Goal: Information Seeking & Learning: Learn about a topic

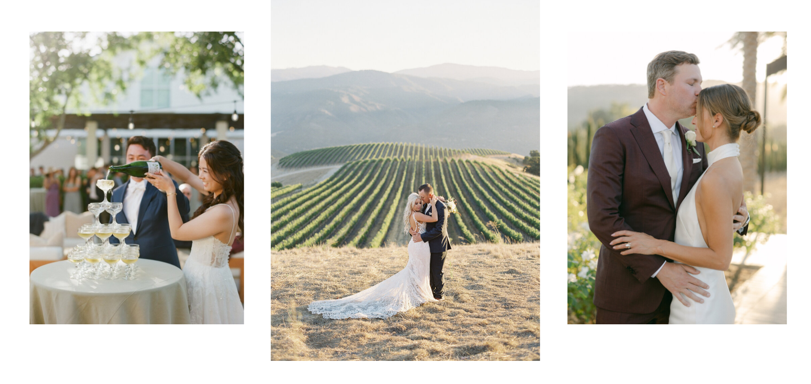
scroll to position [86, 0]
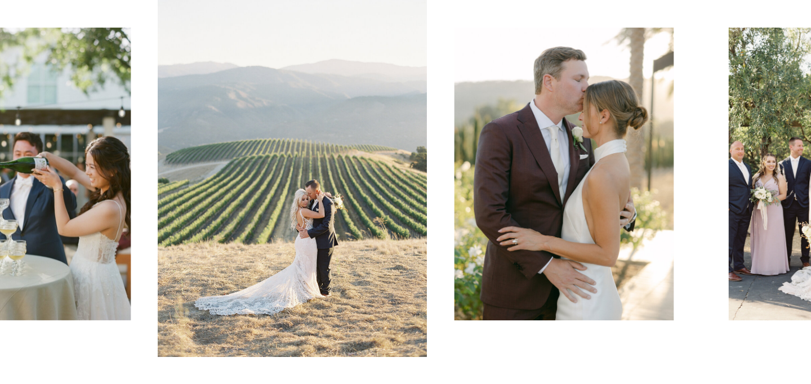
click at [212, 171] on img at bounding box center [292, 174] width 269 height 366
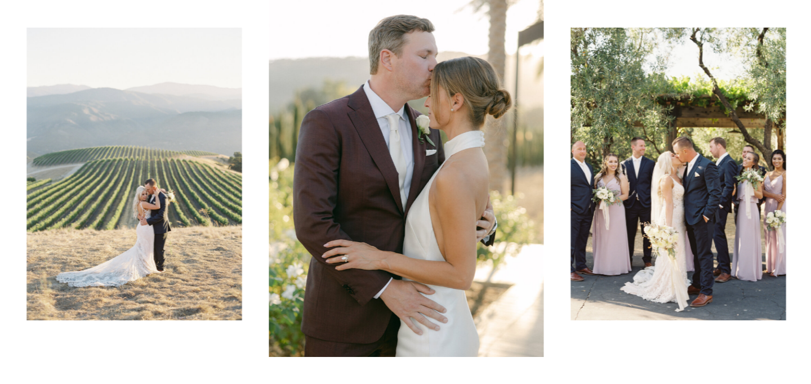
click at [269, 188] on img at bounding box center [406, 174] width 274 height 366
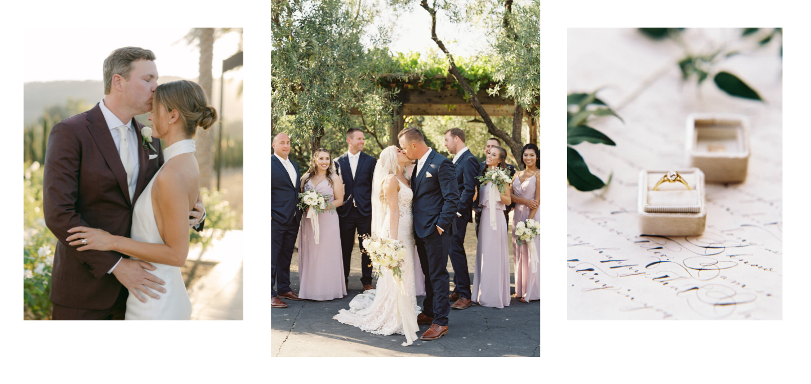
click at [271, 197] on img at bounding box center [405, 174] width 269 height 366
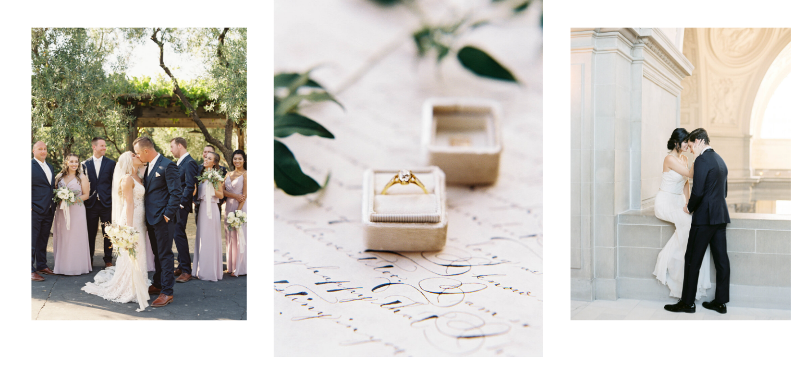
click at [280, 205] on img at bounding box center [408, 174] width 269 height 366
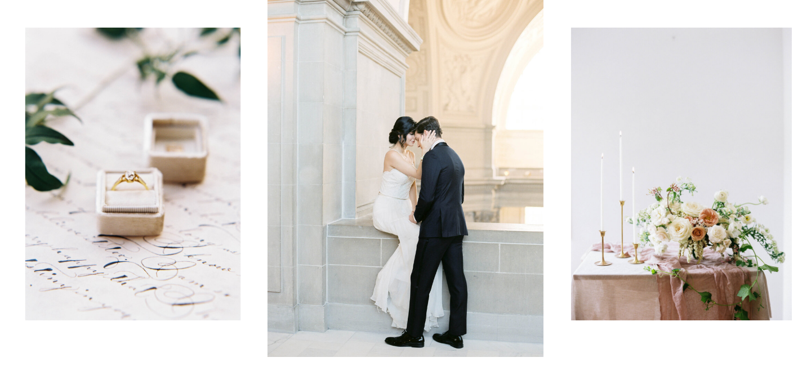
click at [268, 201] on img at bounding box center [406, 174] width 276 height 366
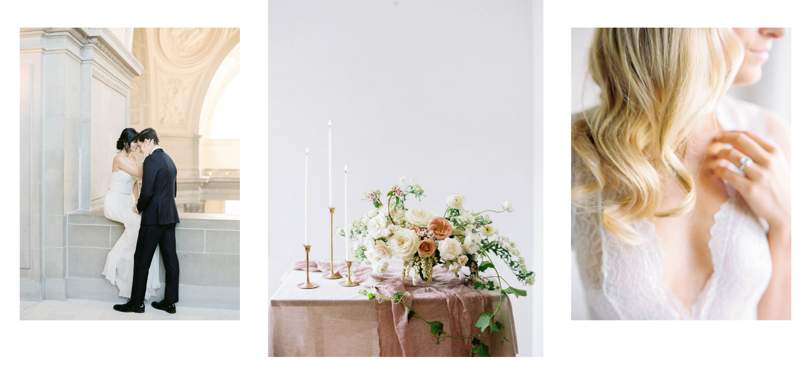
click at [268, 209] on img at bounding box center [406, 174] width 276 height 366
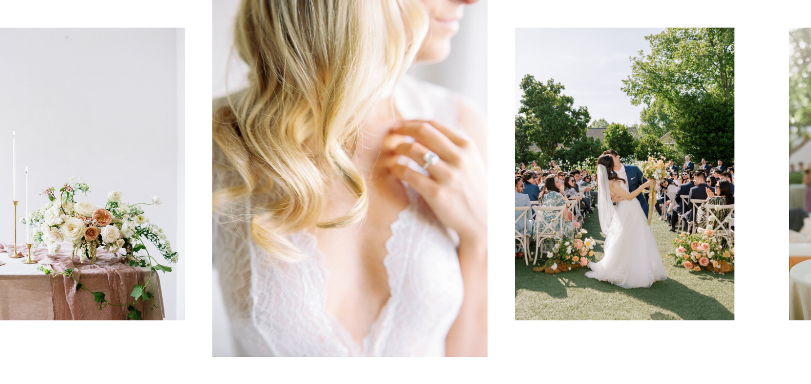
click at [212, 233] on img at bounding box center [350, 174] width 276 height 366
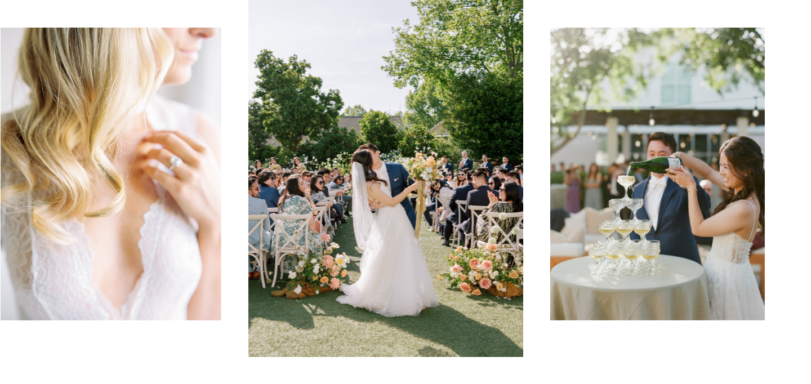
click at [104, 247] on div at bounding box center [405, 174] width 811 height 366
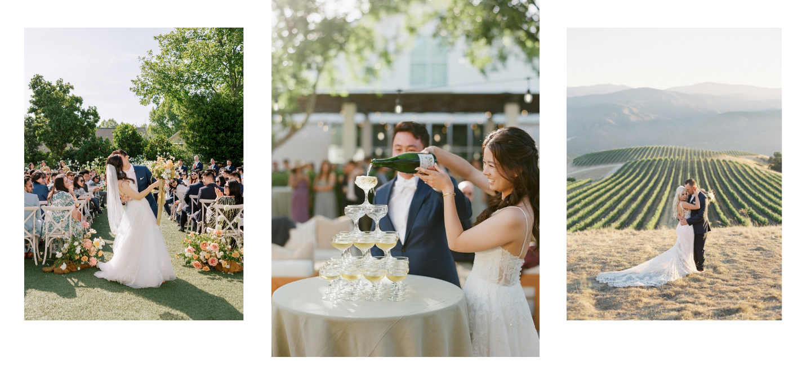
click at [24, 222] on img at bounding box center [134, 174] width 220 height 293
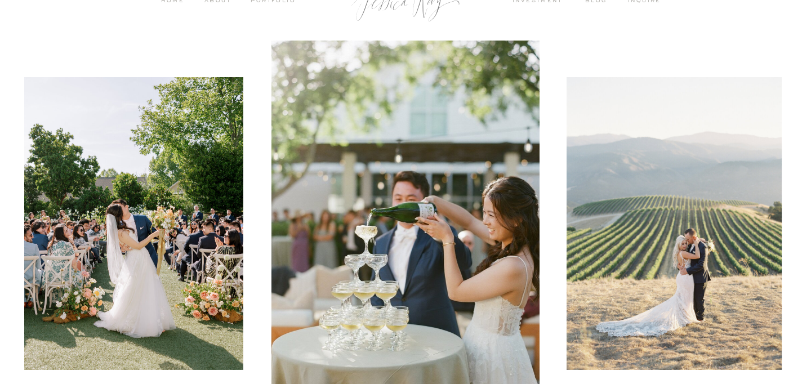
scroll to position [0, 0]
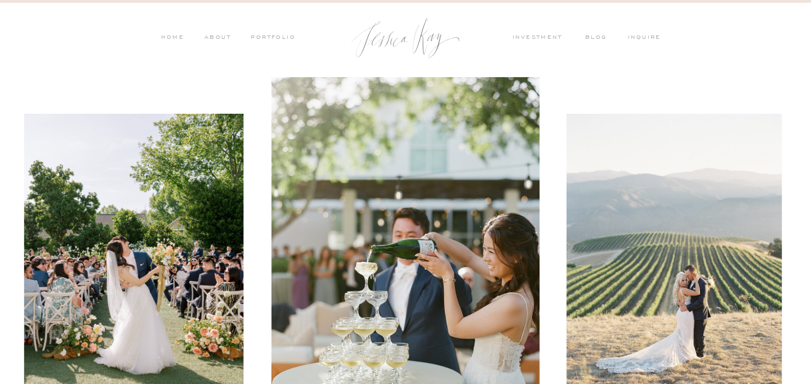
click at [541, 34] on nav "investment" at bounding box center [540, 38] width 55 height 10
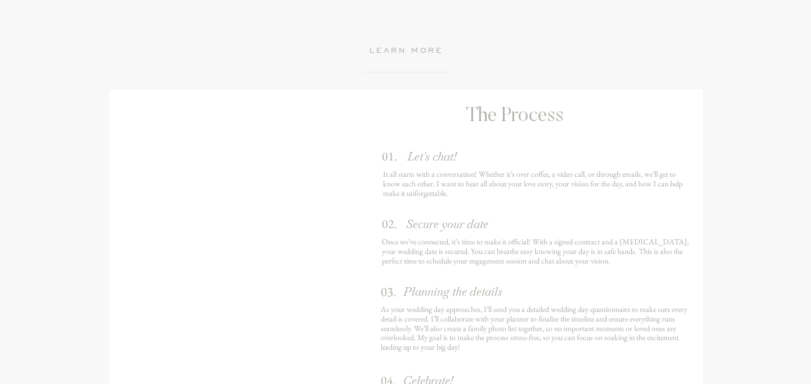
scroll to position [1827, 0]
